Goal: Task Accomplishment & Management: Use online tool/utility

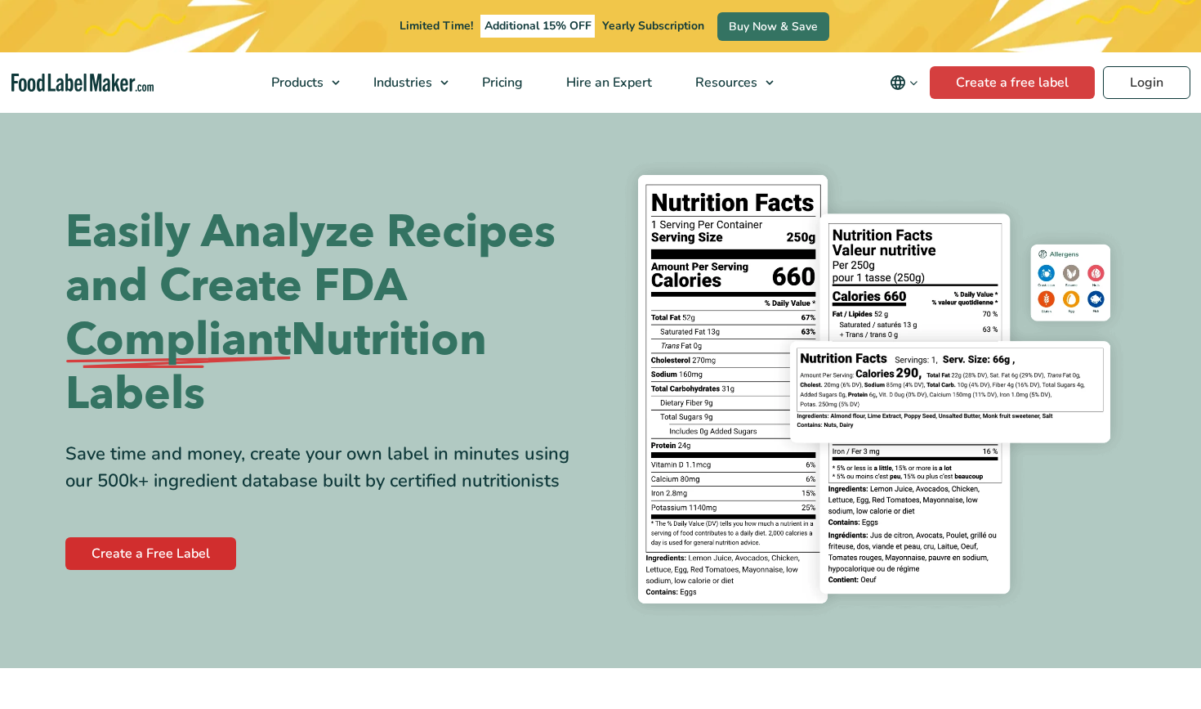
click at [145, 562] on link "Create a Free Label" at bounding box center [150, 553] width 171 height 33
click at [155, 554] on link "Create a Free Label" at bounding box center [150, 553] width 171 height 33
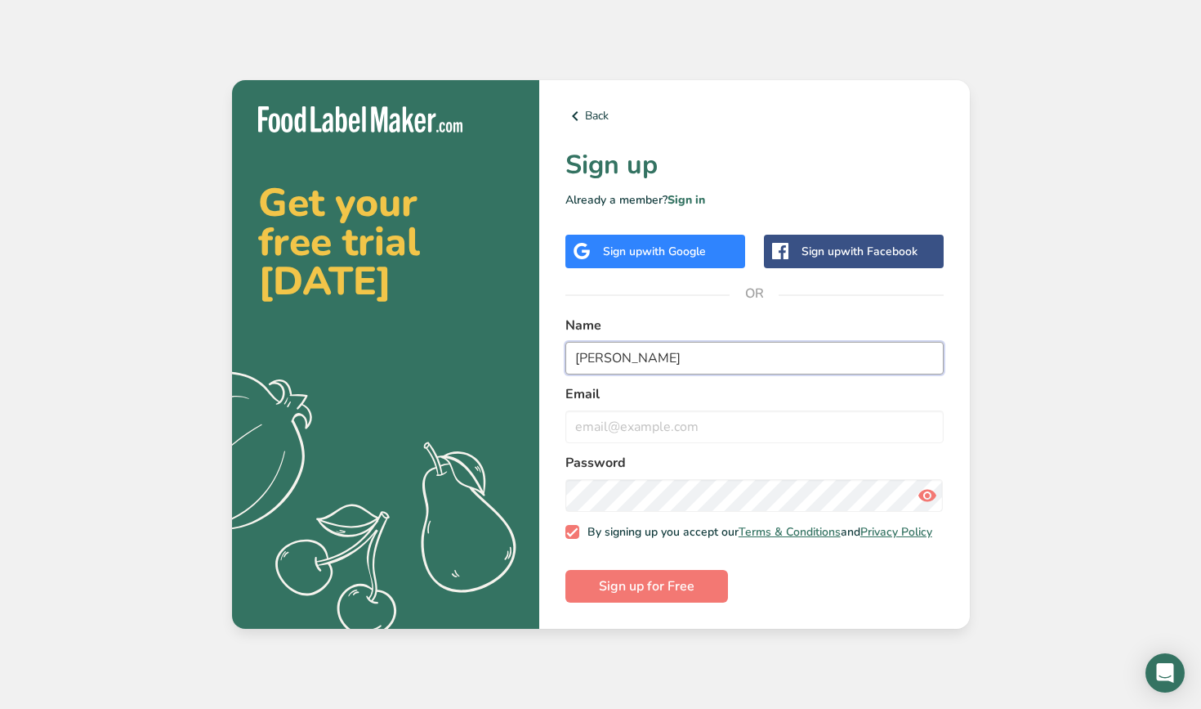
type input "Brock Aitchison"
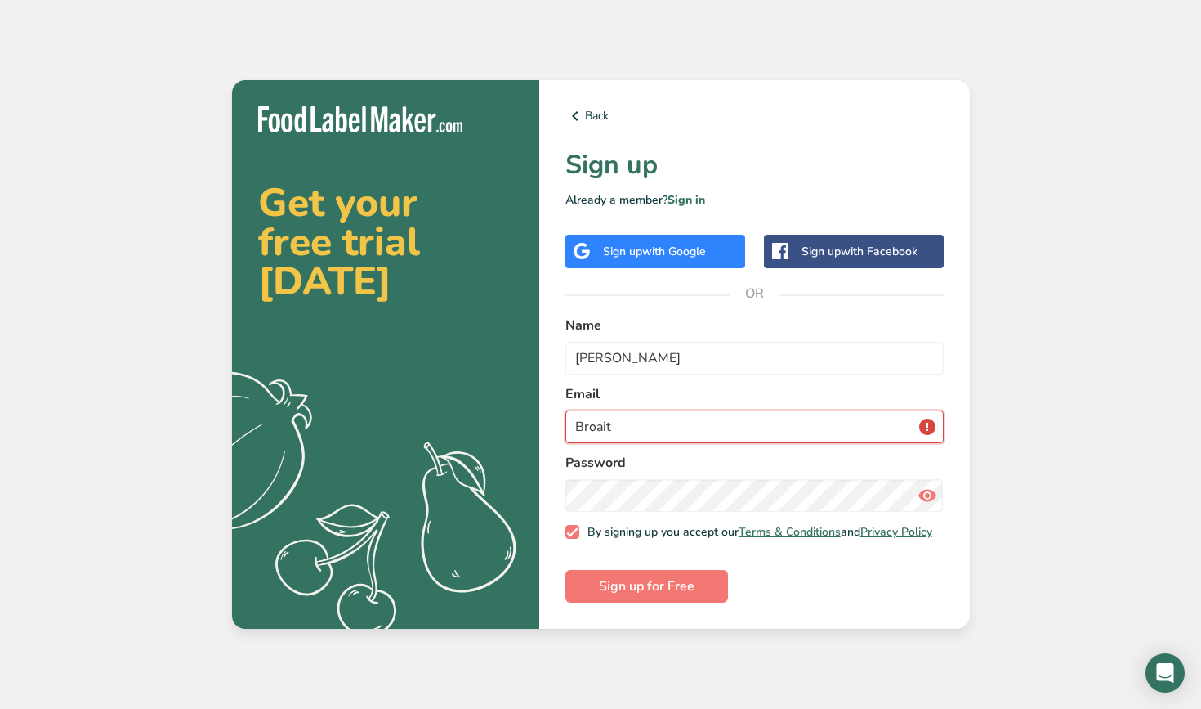
type input "Broait0"
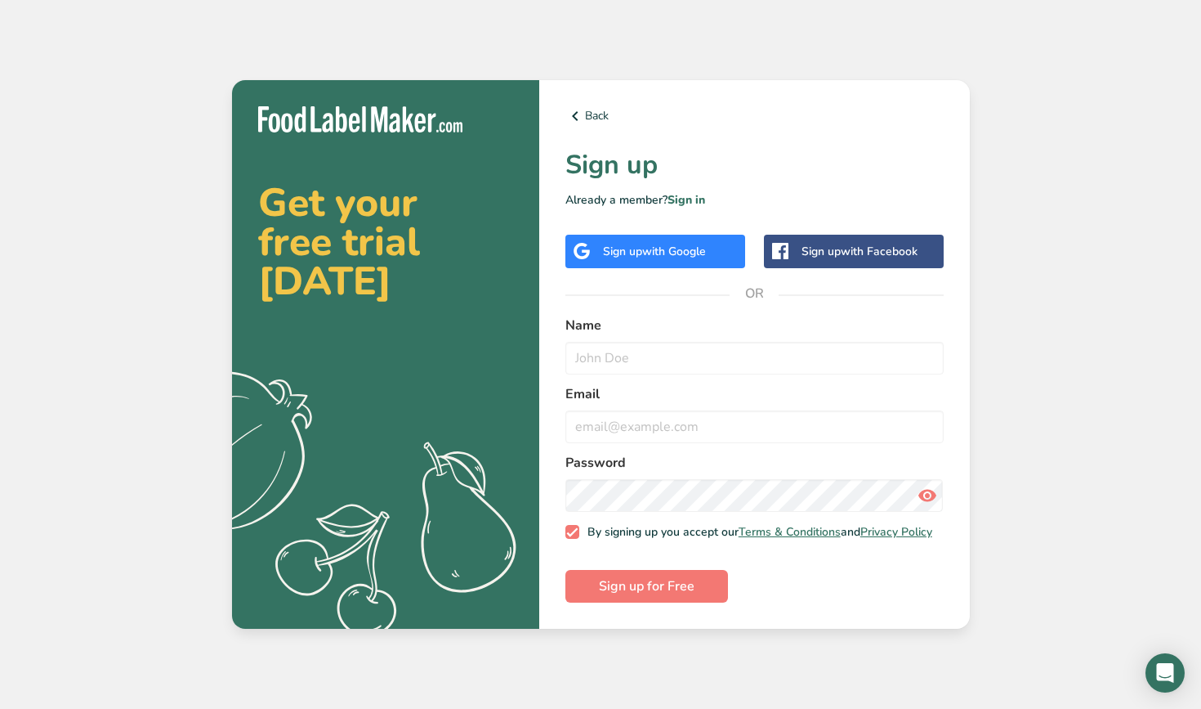
click at [680, 247] on span "with Google" at bounding box center [674, 252] width 64 height 16
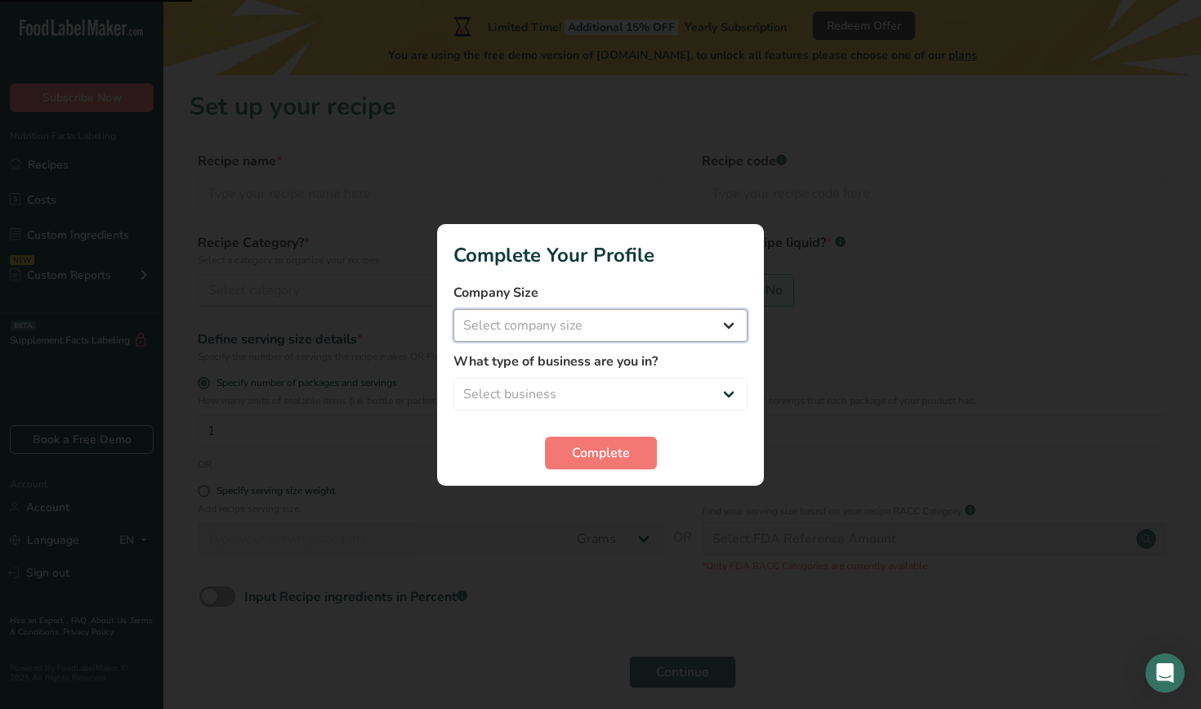
select select "1"
click at [577, 448] on span "Complete" at bounding box center [601, 453] width 58 height 20
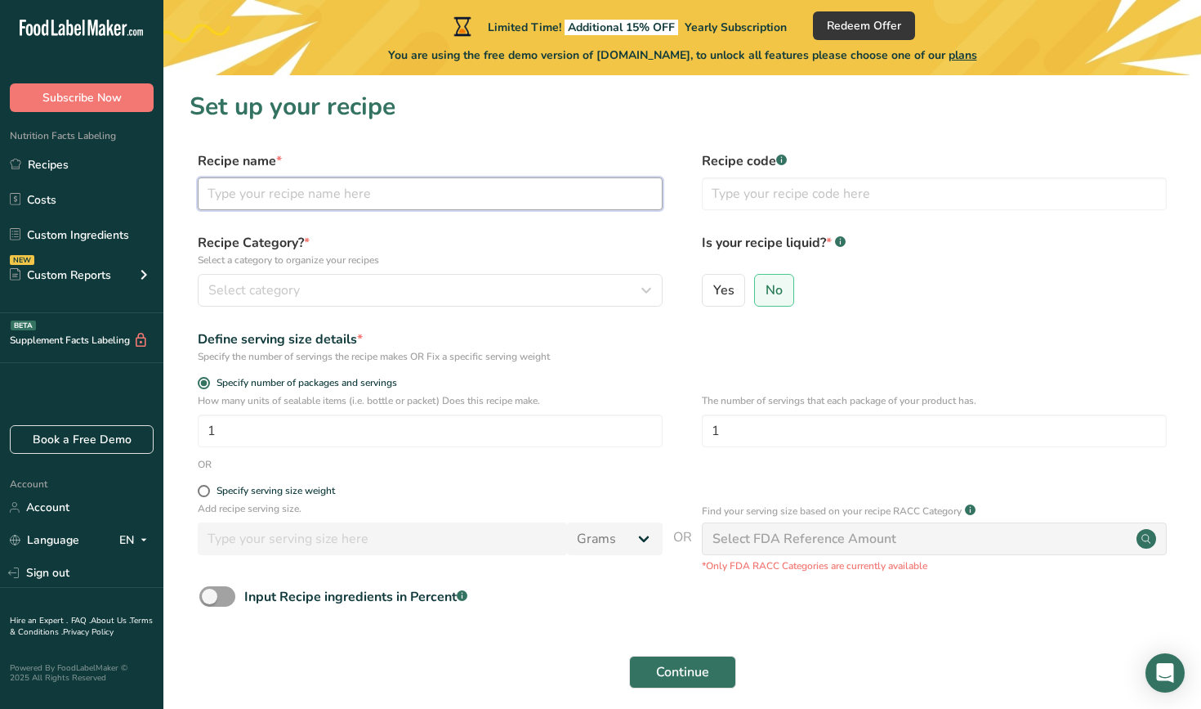
click at [459, 186] on input "text" at bounding box center [430, 193] width 465 height 33
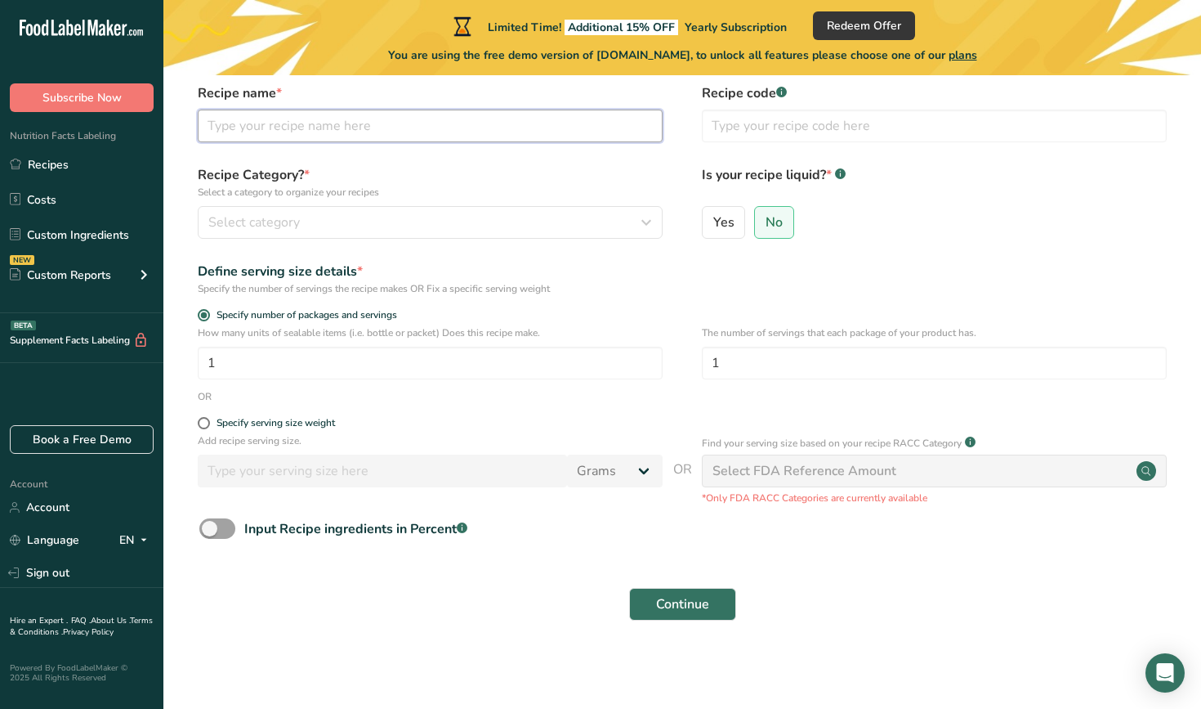
scroll to position [67, 0]
click at [583, 252] on form "Recipe name * Recipe code .a-a{fill:#347362;}.b-a{fill:#fff;} Recipe Category? …" at bounding box center [683, 357] width 986 height 547
click at [594, 226] on div "Select category" at bounding box center [425, 223] width 434 height 20
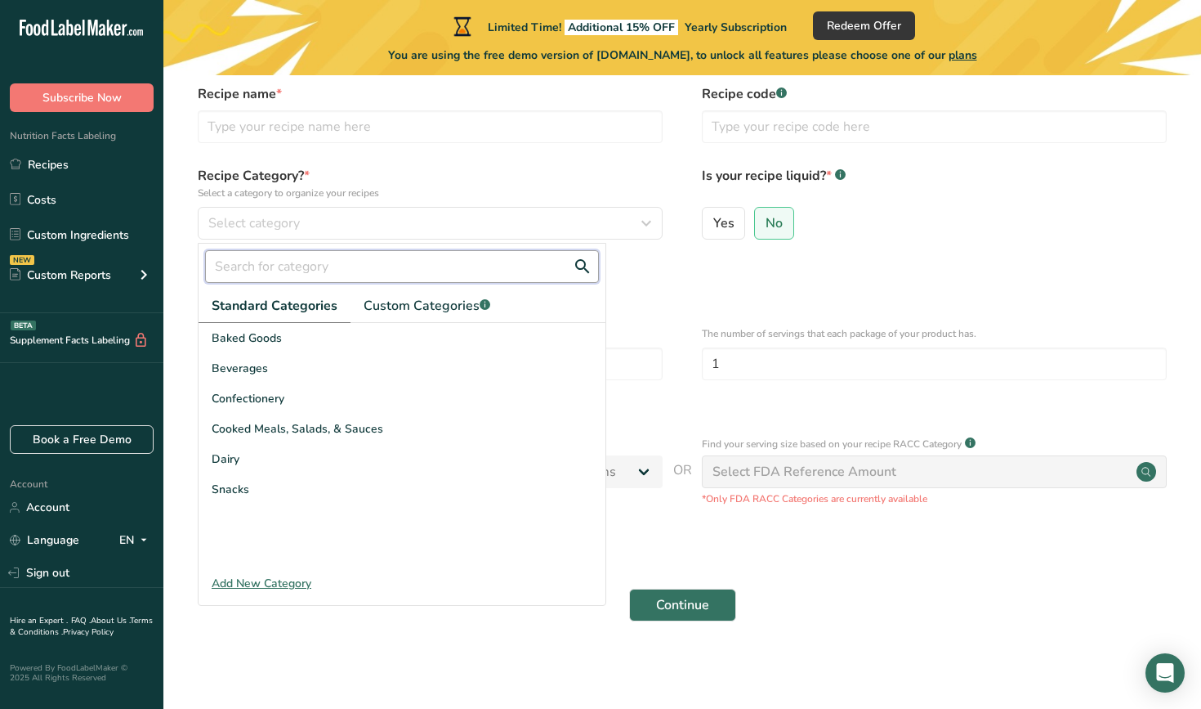
click at [461, 260] on input "text" at bounding box center [402, 266] width 394 height 33
type input "chips"
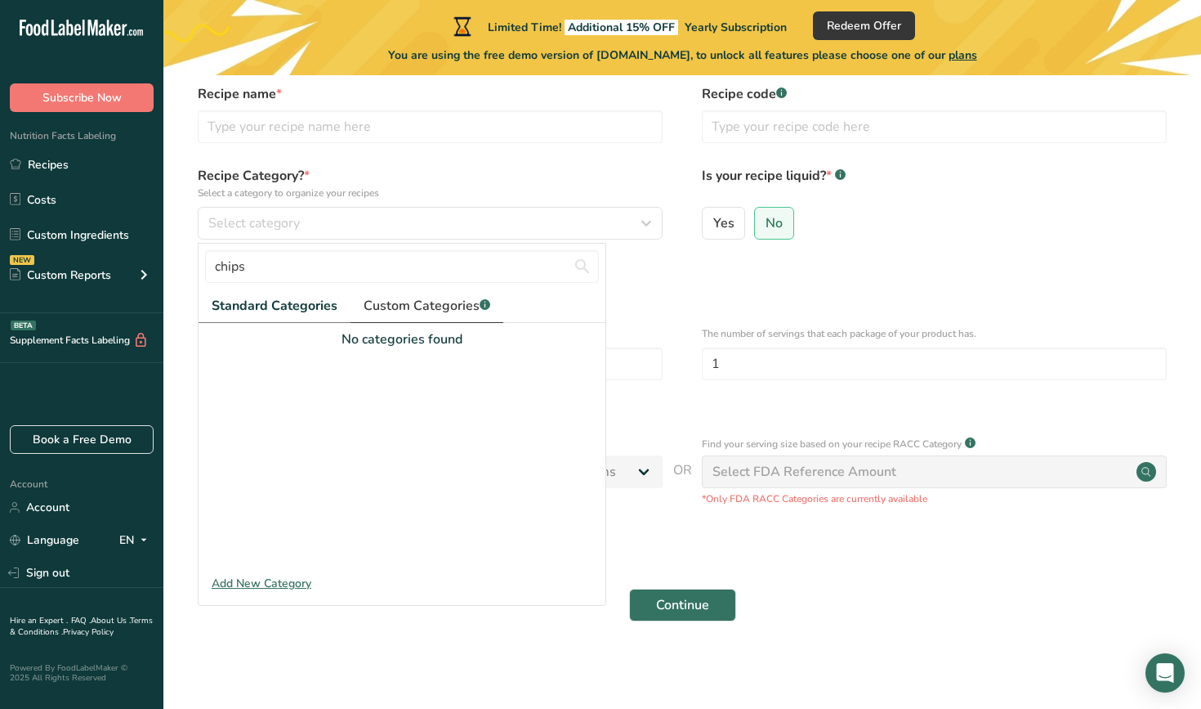
click at [394, 315] on link "Custom Categories .a-a{fill:#347362;}.b-a{fill:#fff;}" at bounding box center [427, 306] width 153 height 34
click at [291, 292] on link "Standard Categories" at bounding box center [274, 306] width 150 height 34
click at [280, 579] on div "Add New Category" at bounding box center [402, 583] width 407 height 17
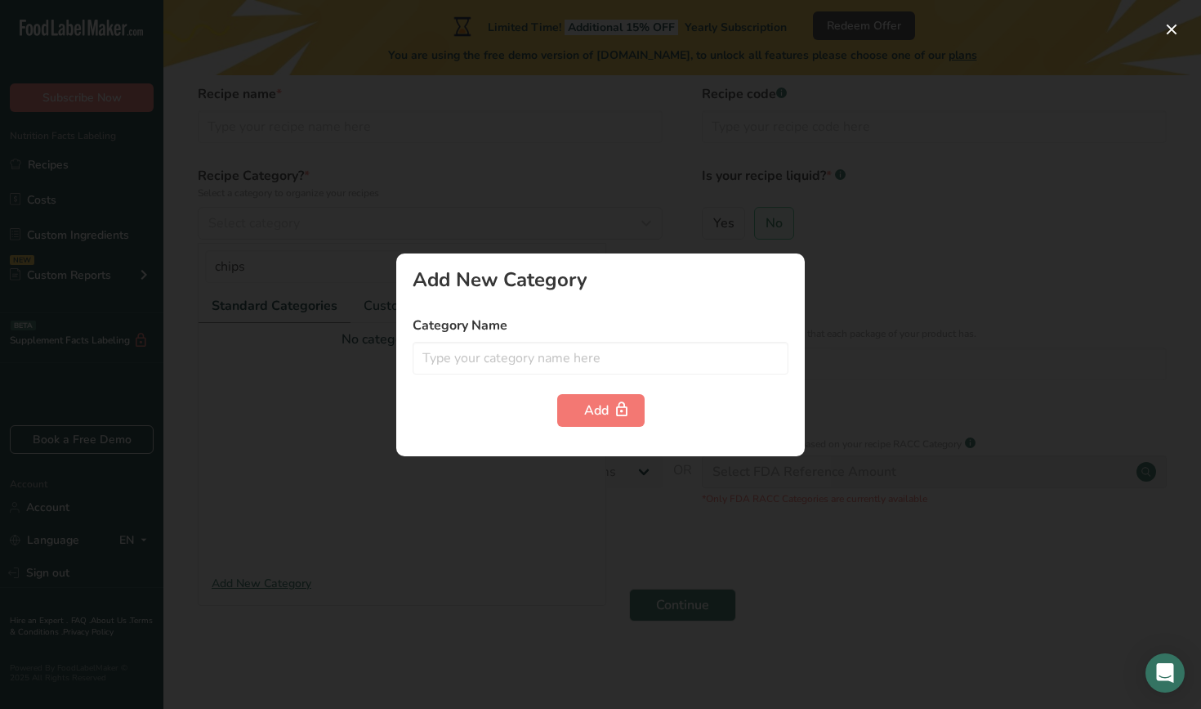
click at [842, 254] on div at bounding box center [600, 354] width 1201 height 709
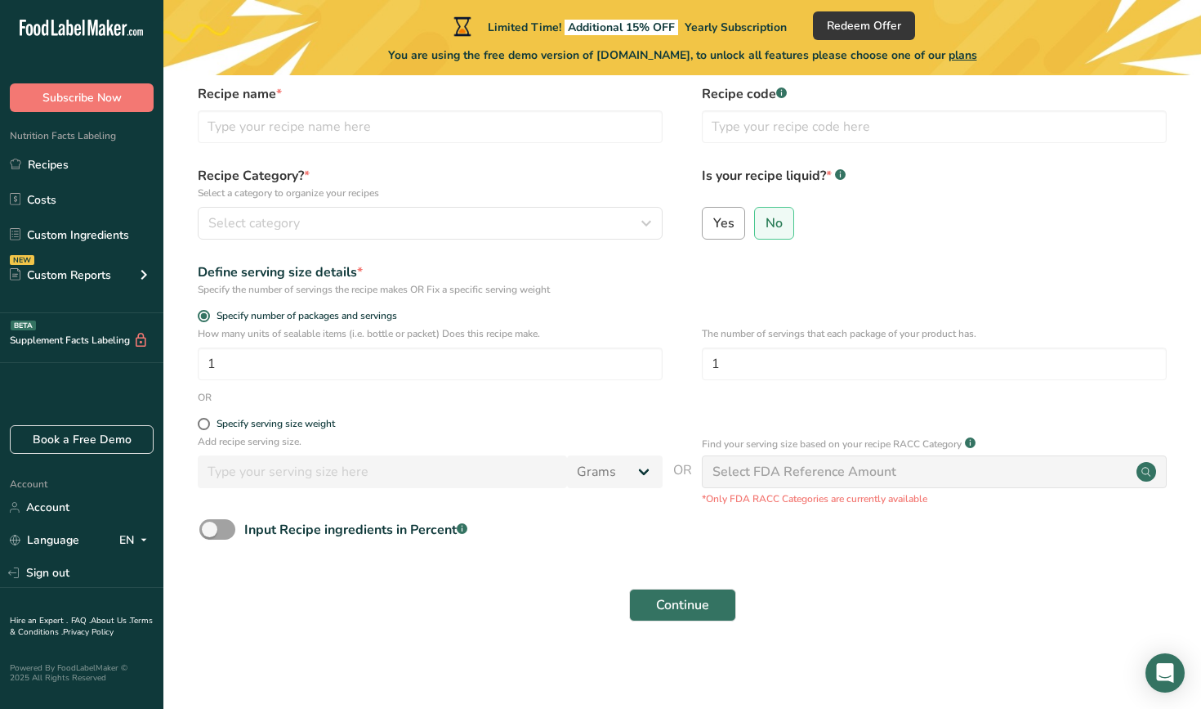
click at [727, 221] on span "Yes" at bounding box center [723, 223] width 21 height 16
click at [713, 221] on input "Yes" at bounding box center [708, 222] width 11 height 11
radio input "true"
radio input "false"
select select "22"
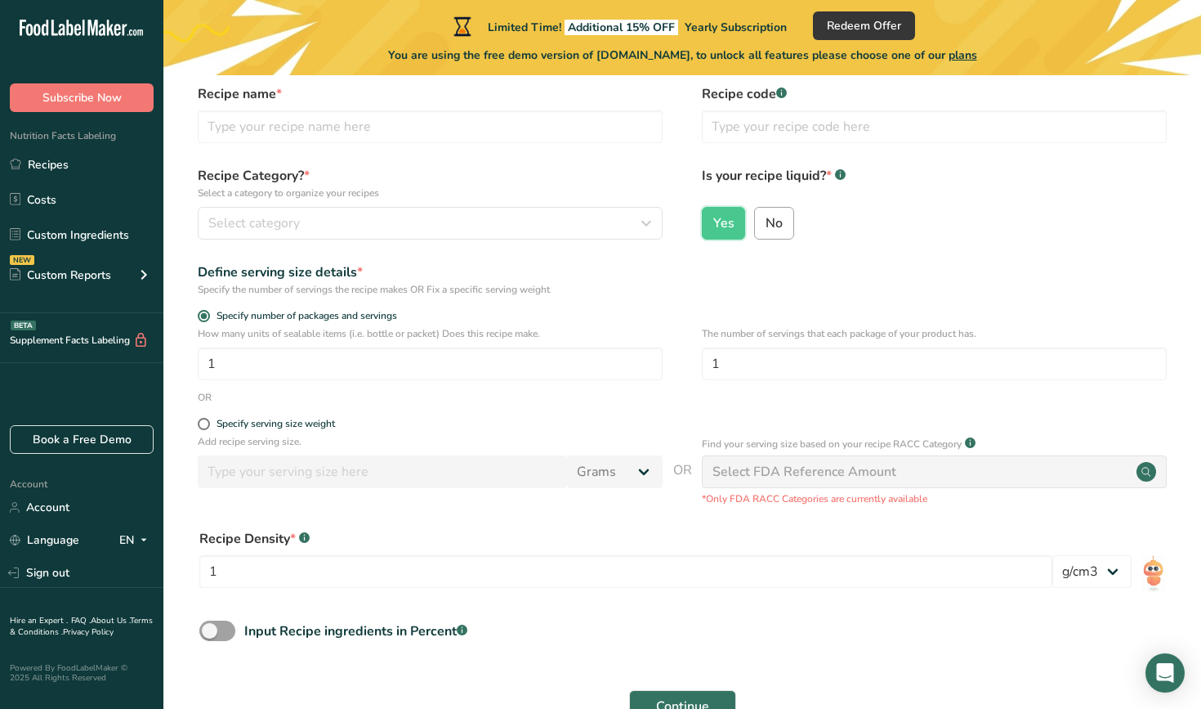
click at [771, 221] on span "No" at bounding box center [774, 223] width 17 height 16
click at [766, 221] on input "No" at bounding box center [760, 222] width 11 height 11
radio input "true"
radio input "false"
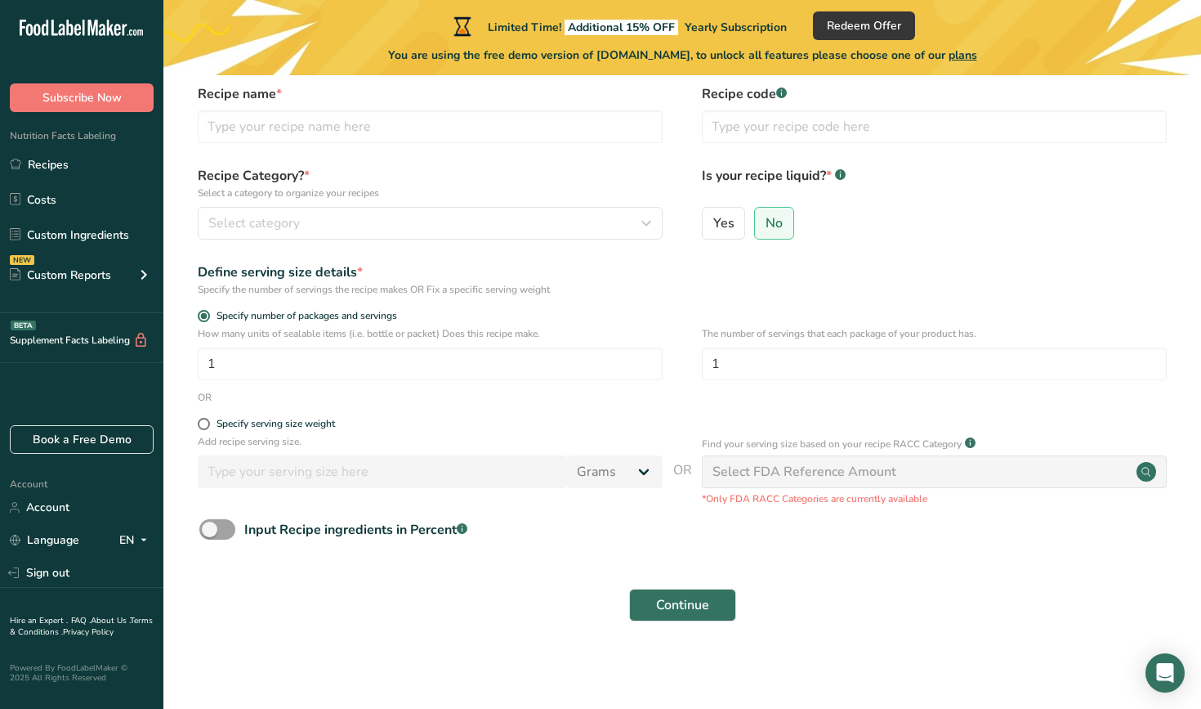
click at [784, 462] on div "Select FDA Reference Amount" at bounding box center [805, 472] width 184 height 20
